Goal: Task Accomplishment & Management: Complete application form

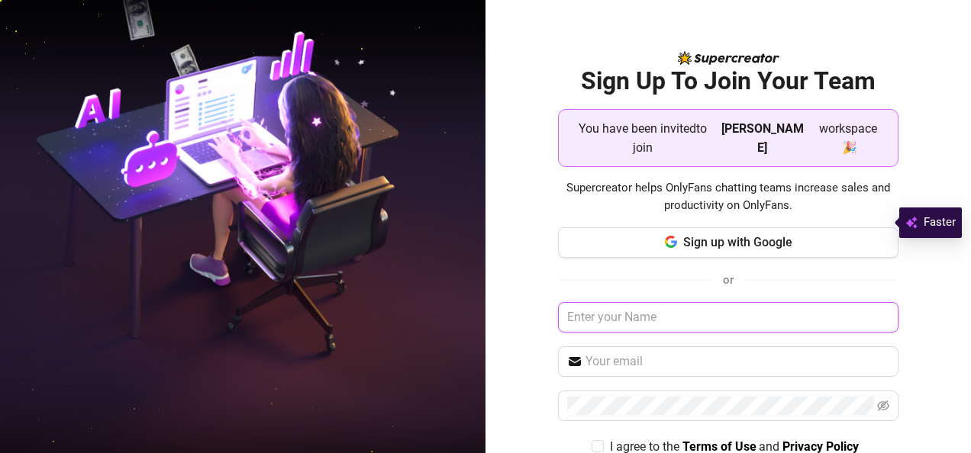
click at [672, 302] on input "text" at bounding box center [728, 317] width 341 height 31
click at [936, 363] on div "Sign Up To Join Your Team You have been invited to join Holly Beth workspace 🎉 …" at bounding box center [727, 226] width 485 height 453
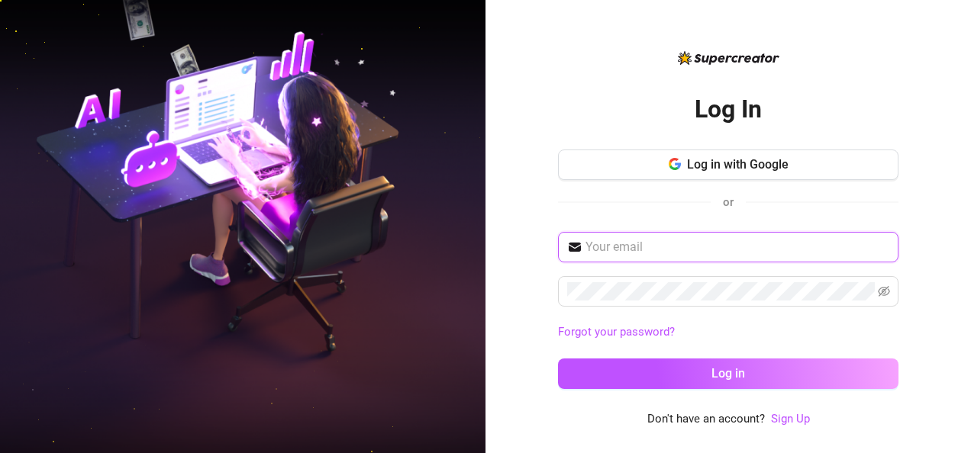
click at [711, 252] on input "text" at bounding box center [737, 247] width 304 height 18
type input "girlafrican57@gmail.com"
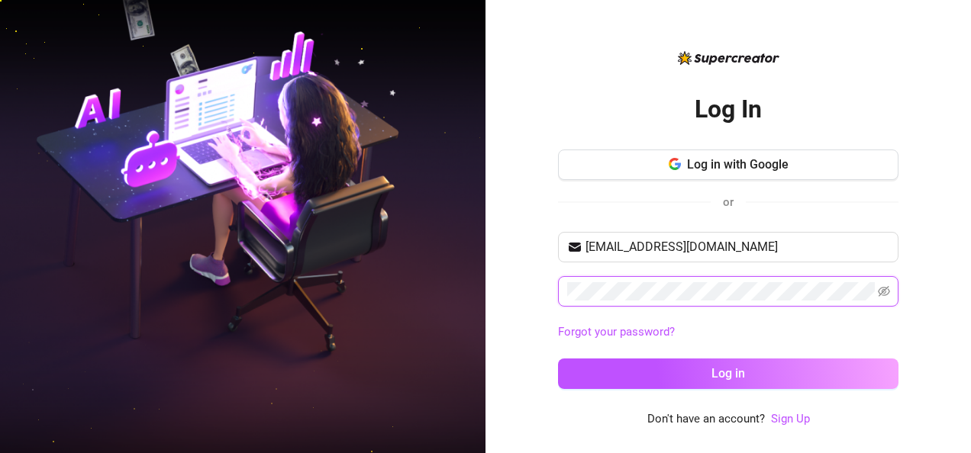
click at [558, 359] on button "Log in" at bounding box center [728, 374] width 340 height 31
